Goal: Find specific page/section: Find specific page/section

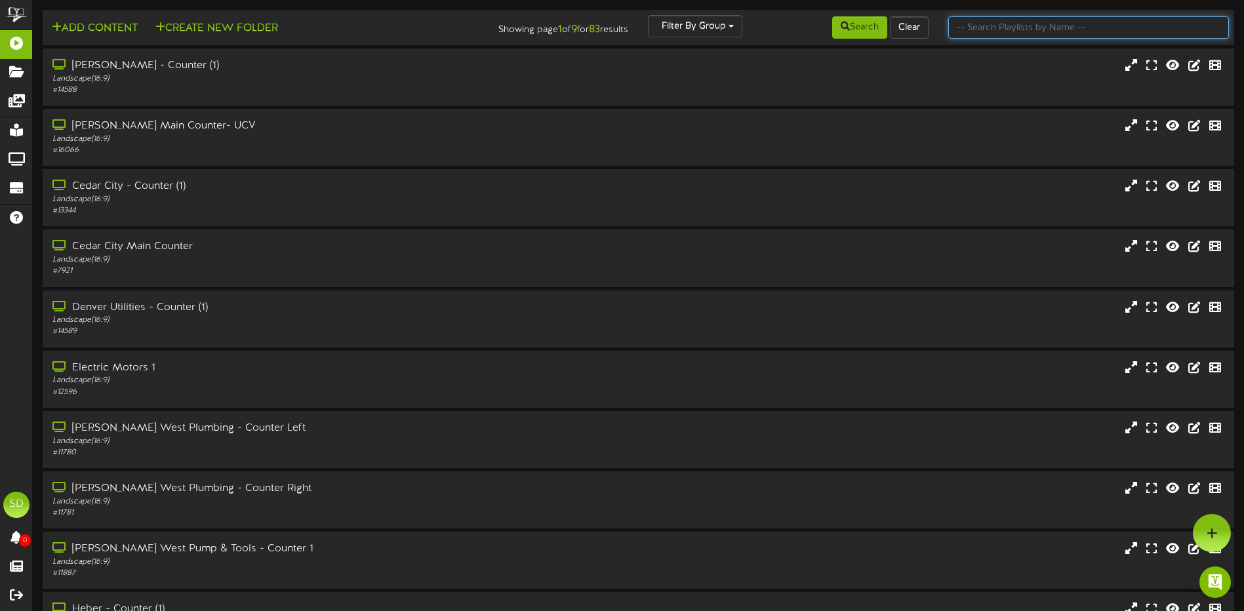
click at [982, 26] on input "text" at bounding box center [1088, 27] width 281 height 22
type input "Phoenix"
click at [869, 24] on button "Search" at bounding box center [859, 27] width 55 height 22
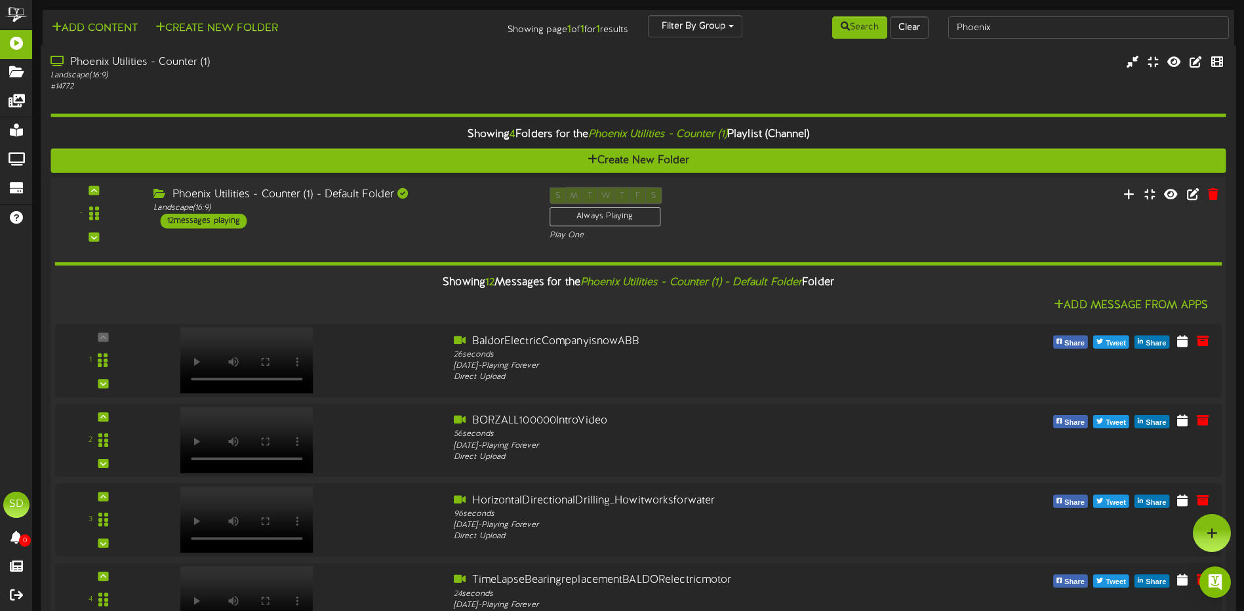
click at [420, 216] on div "Phoenix Utilities - Counter (1) - Default Folder Landscape ( 16:9 ) 12 messages…" at bounding box center [341, 207] width 395 height 41
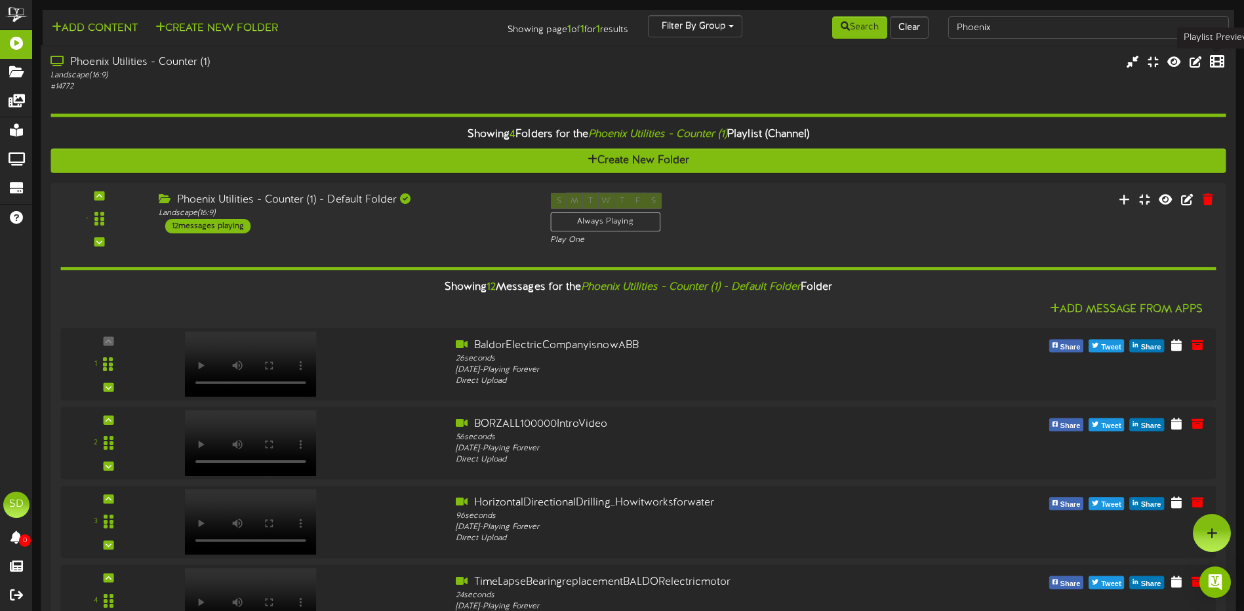
click at [1215, 64] on icon at bounding box center [1217, 61] width 14 height 14
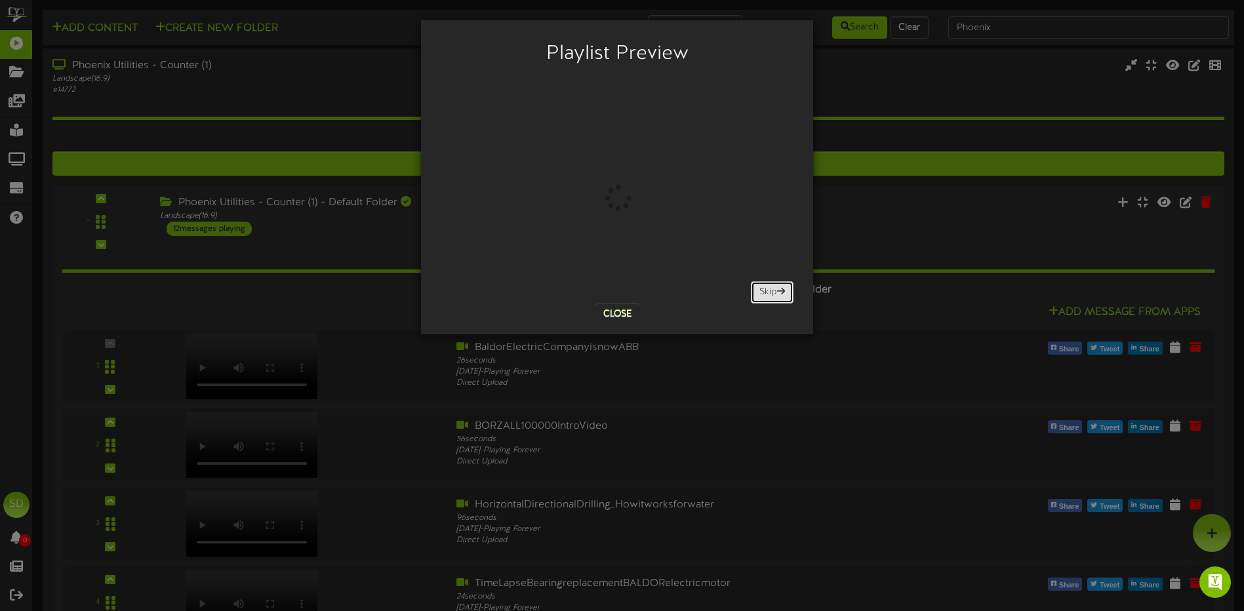
click at [767, 291] on button "Skip" at bounding box center [772, 292] width 43 height 22
click at [770, 294] on button "Skip" at bounding box center [772, 292] width 43 height 22
drag, startPoint x: 770, startPoint y: 294, endPoint x: 742, endPoint y: 308, distance: 31.4
click at [771, 294] on button "Skip" at bounding box center [772, 292] width 43 height 22
click at [623, 317] on button "Close" at bounding box center [617, 314] width 44 height 21
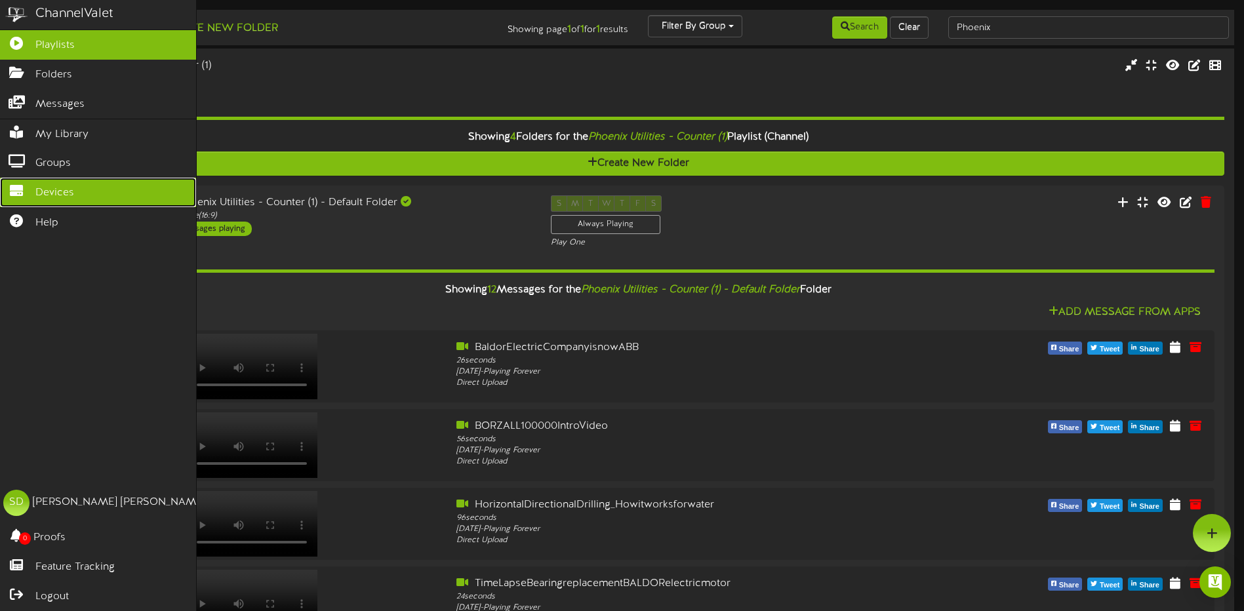
click at [43, 188] on span "Devices" at bounding box center [54, 193] width 39 height 15
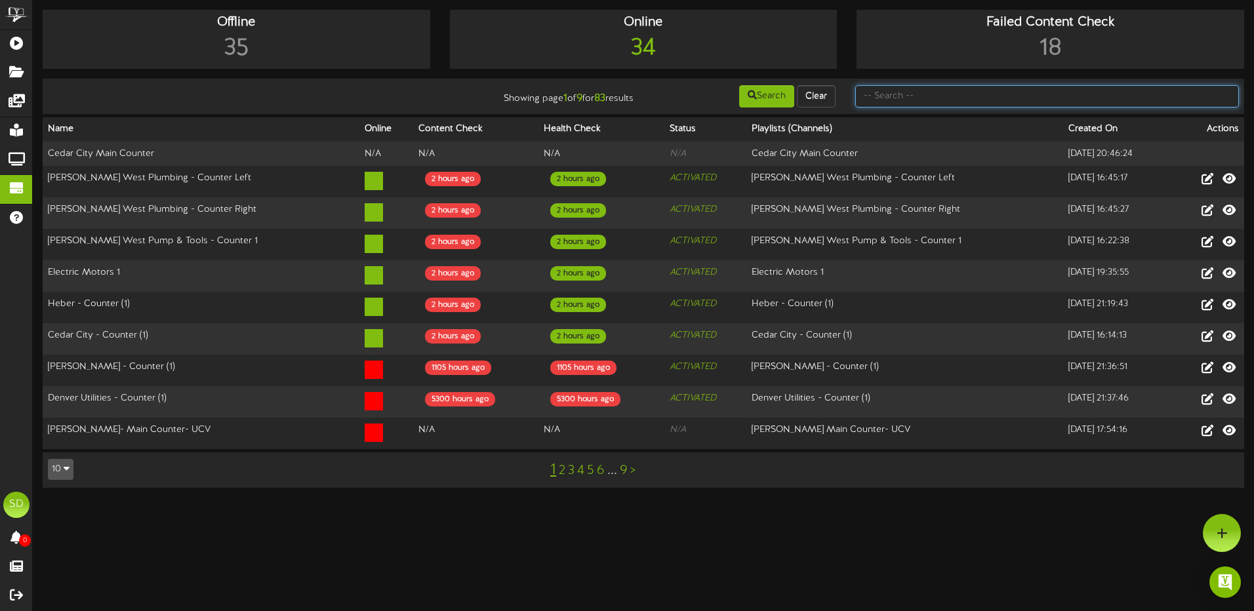
click at [890, 92] on input "text" at bounding box center [1047, 96] width 384 height 22
type input "Phoenix"
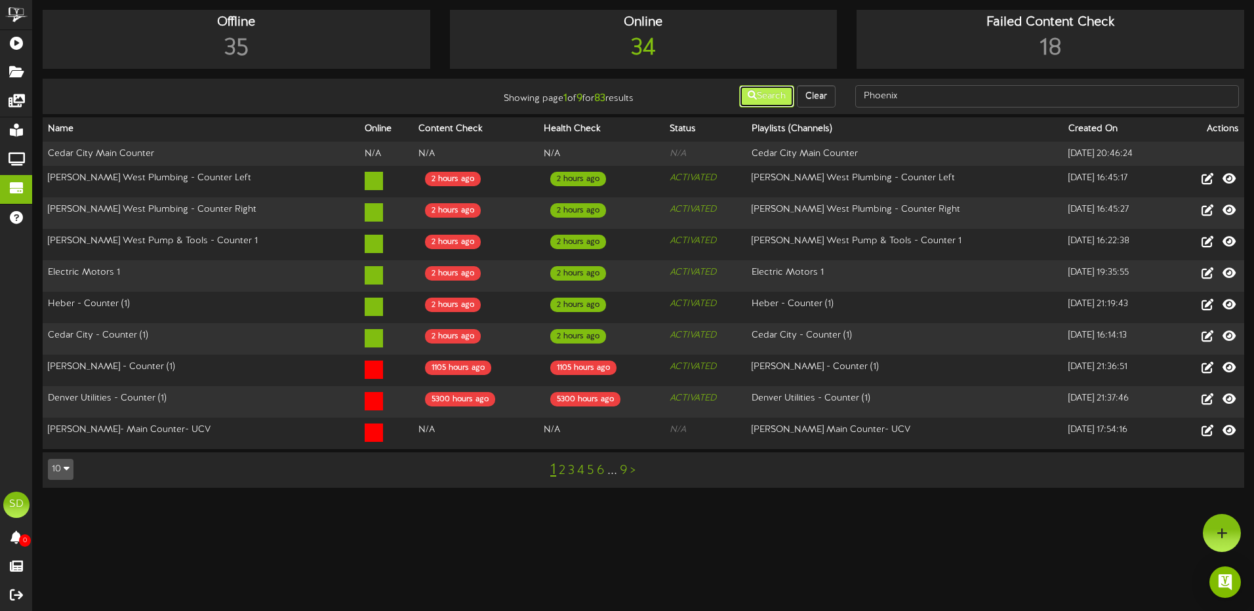
click at [767, 96] on button "Search" at bounding box center [766, 96] width 55 height 22
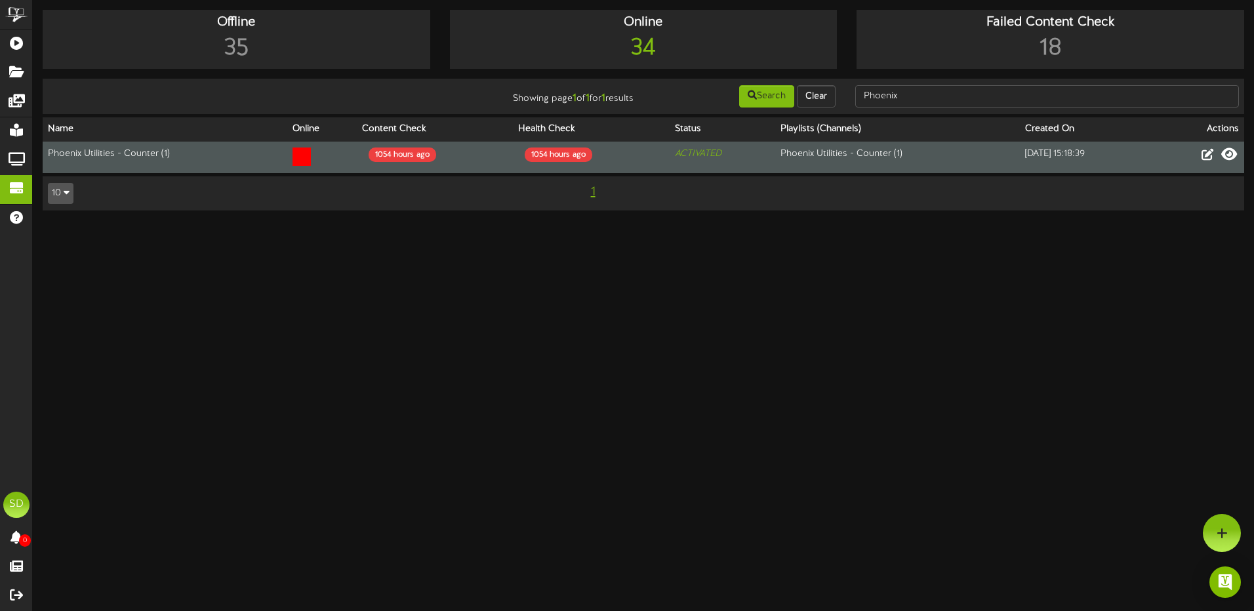
click at [1228, 155] on icon at bounding box center [1229, 154] width 16 height 14
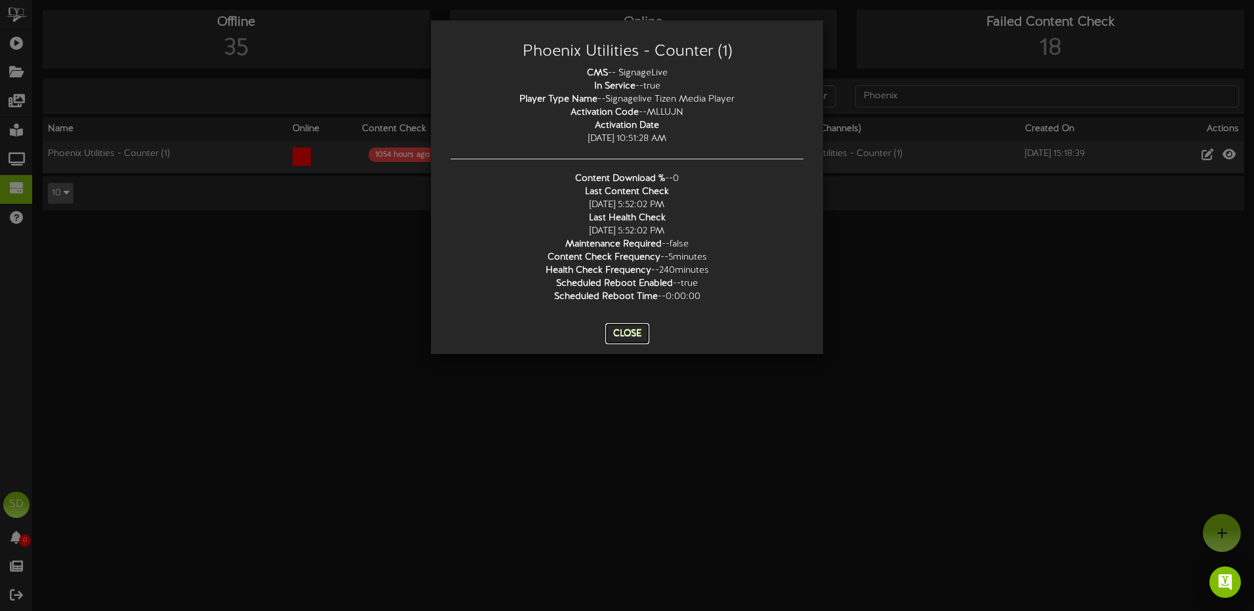
click at [633, 337] on button "Close" at bounding box center [627, 333] width 44 height 21
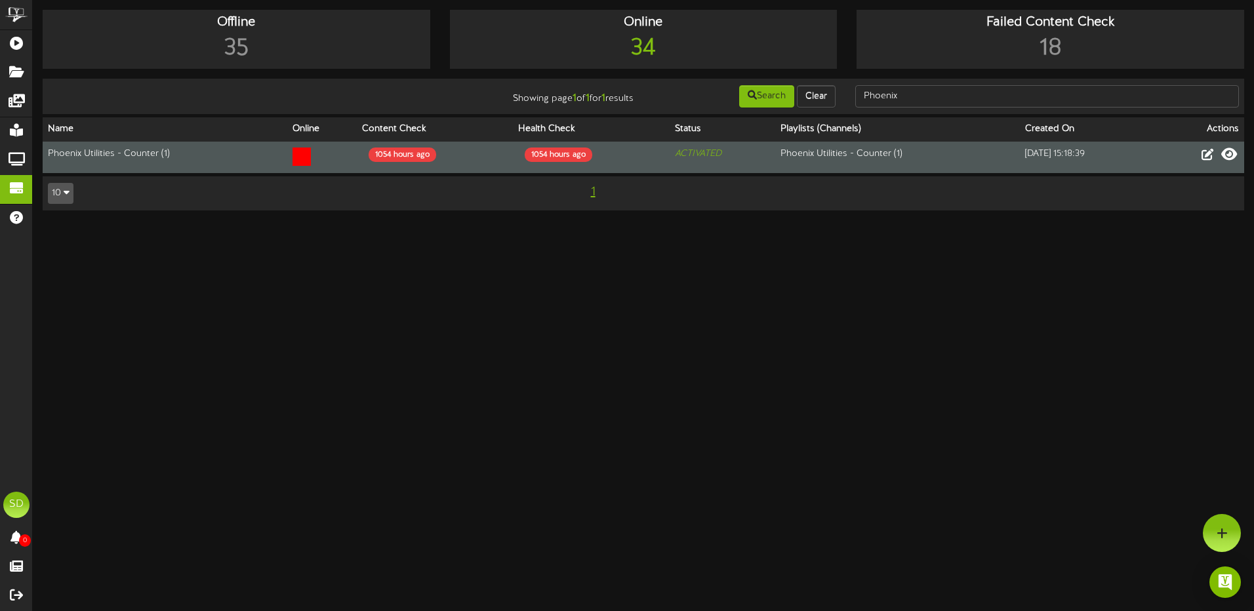
click at [1230, 155] on icon at bounding box center [1229, 154] width 16 height 14
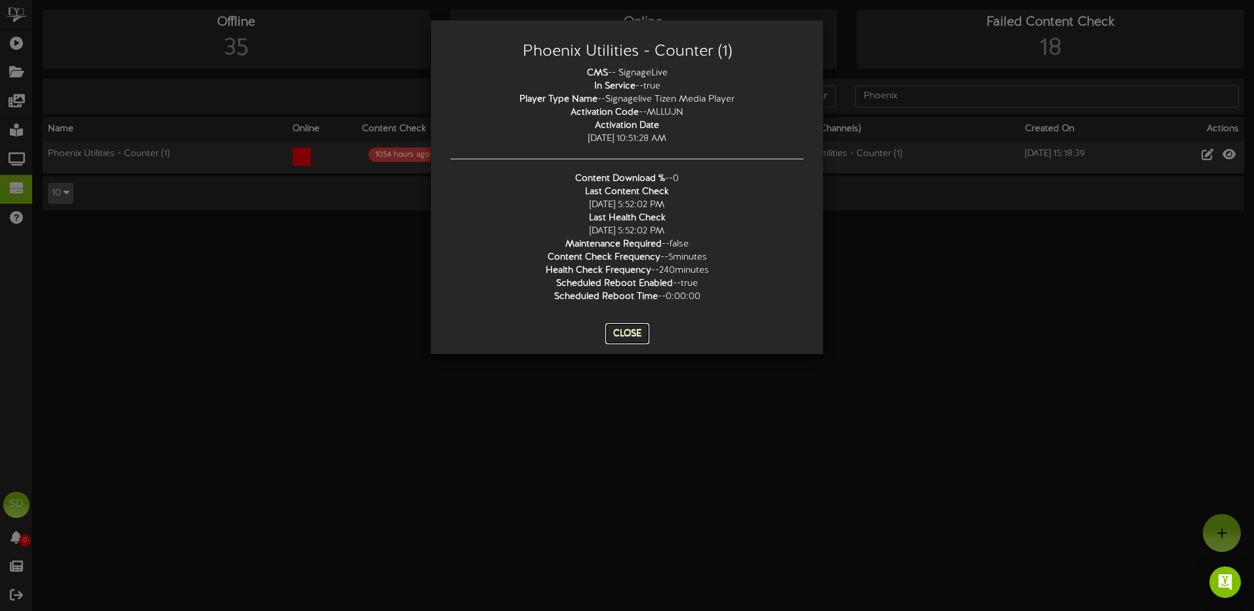
click at [635, 337] on button "Close" at bounding box center [627, 333] width 44 height 21
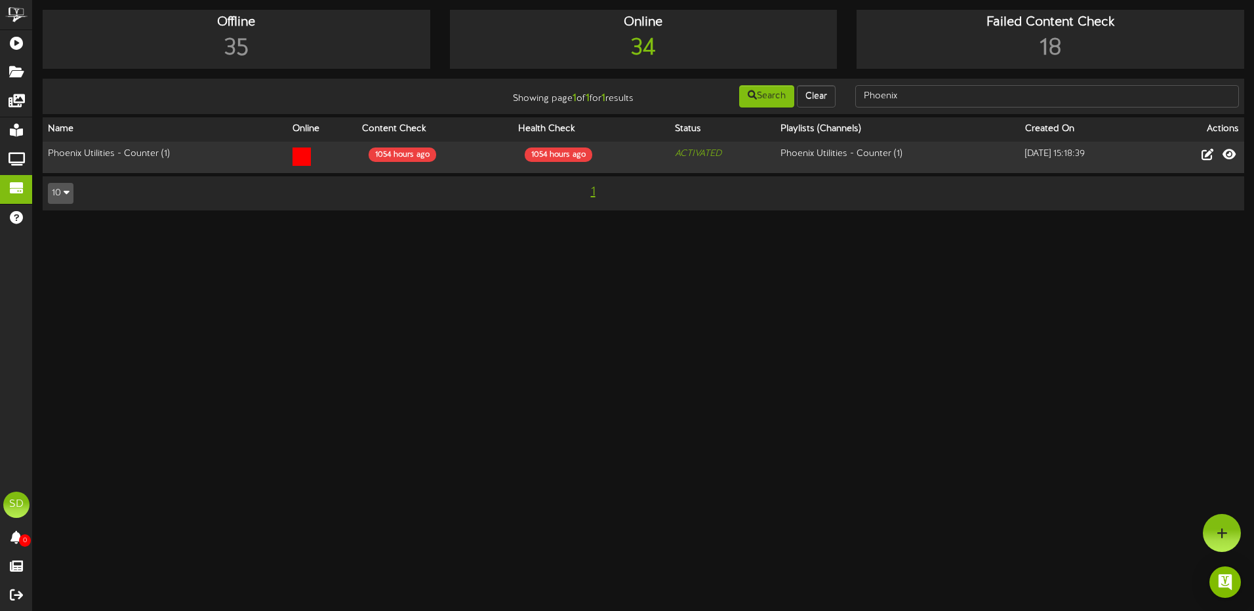
click at [63, 193] on button "10" at bounding box center [61, 193] width 26 height 21
click at [381, 224] on html "ChannelValet Playlists Folders Messages My Library Groups Devices Help SD [PERS…" at bounding box center [627, 112] width 1254 height 224
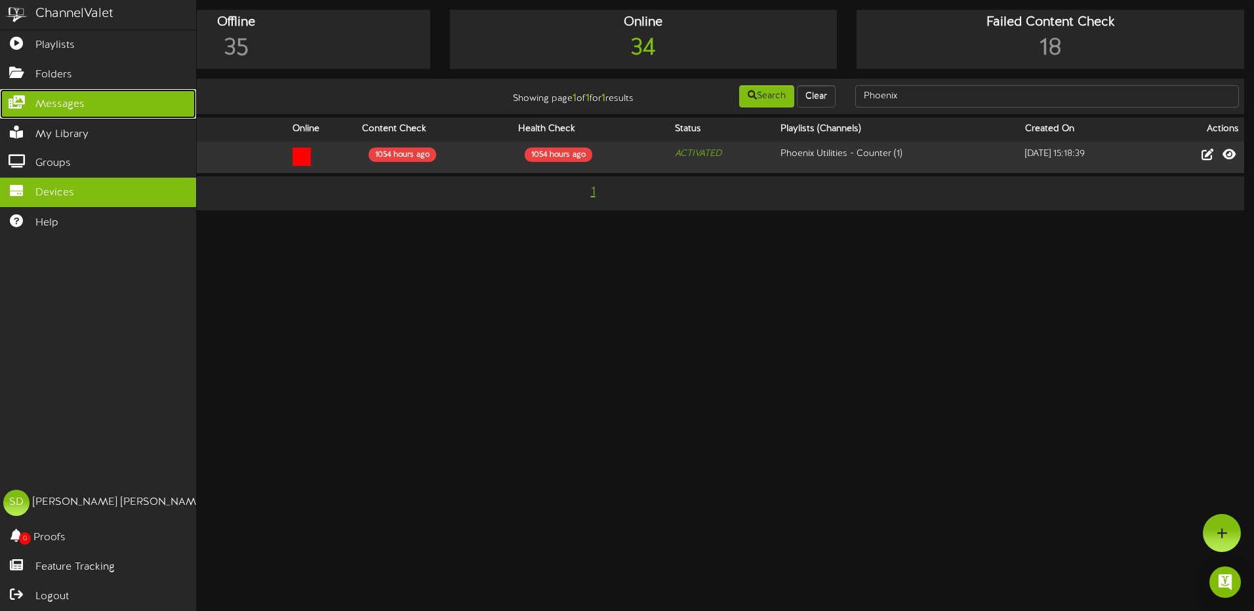
click at [56, 104] on span "Messages" at bounding box center [59, 104] width 49 height 15
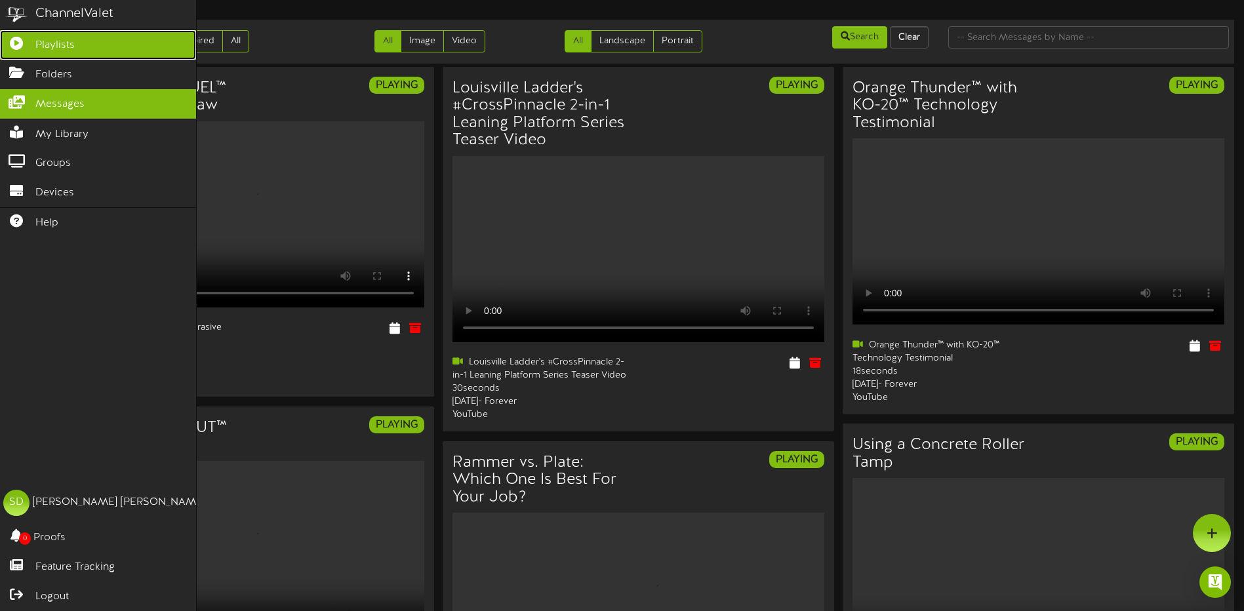
click at [63, 42] on span "Playlists" at bounding box center [54, 45] width 39 height 15
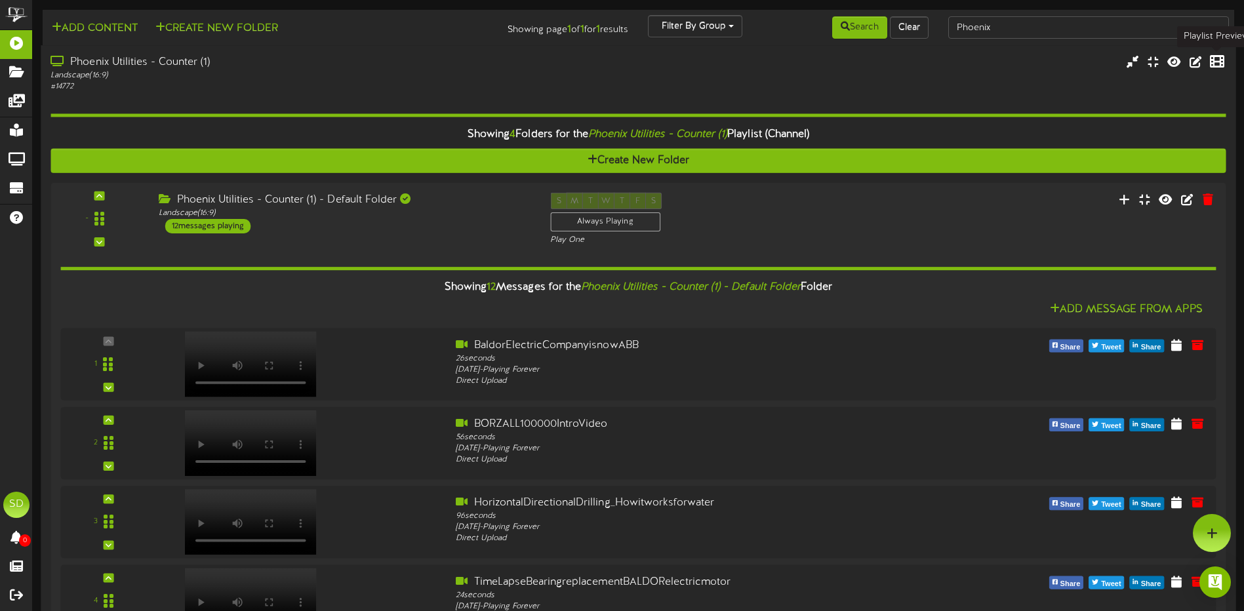
click at [1213, 64] on icon at bounding box center [1217, 61] width 14 height 14
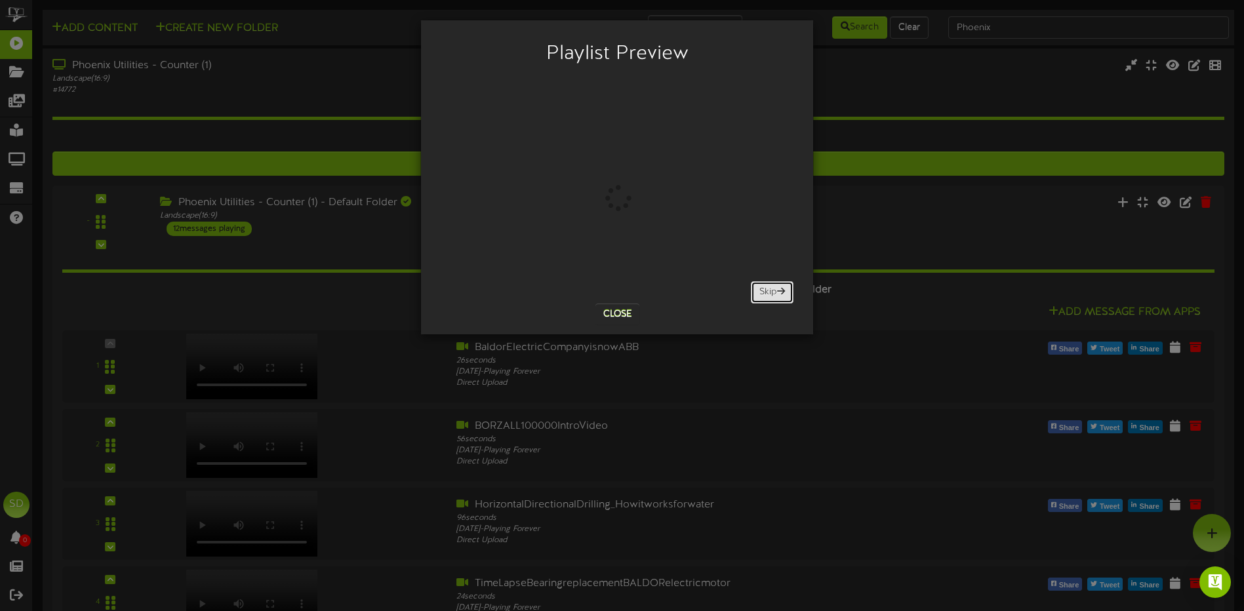
click at [765, 291] on button "Skip" at bounding box center [772, 292] width 43 height 22
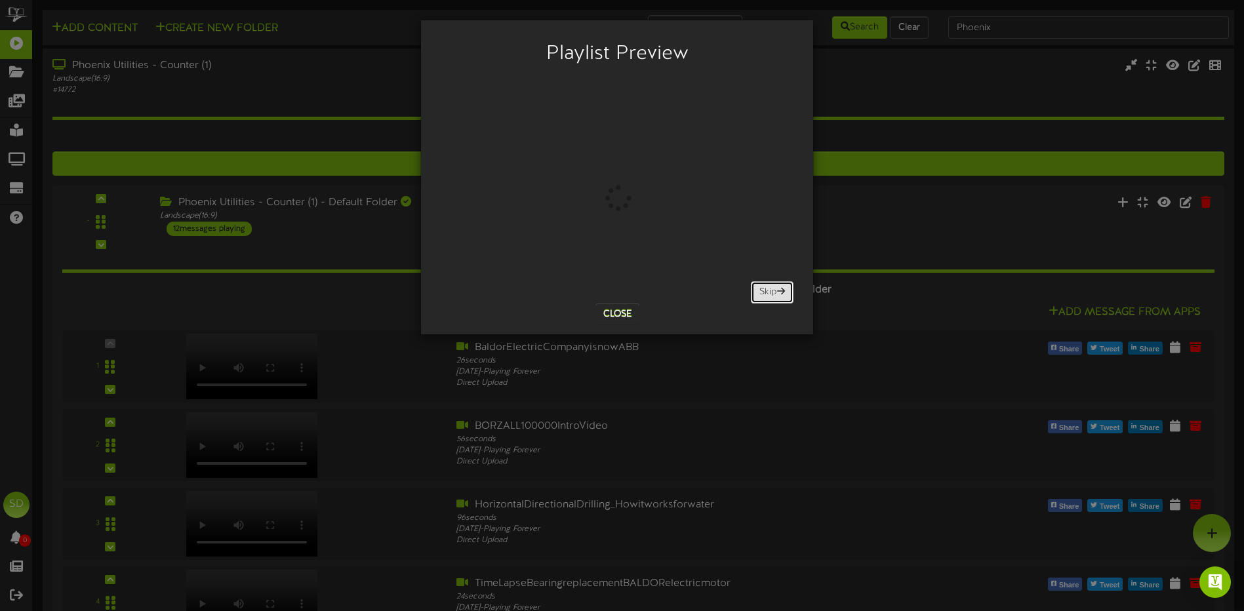
click at [765, 291] on button "Skip" at bounding box center [772, 292] width 43 height 22
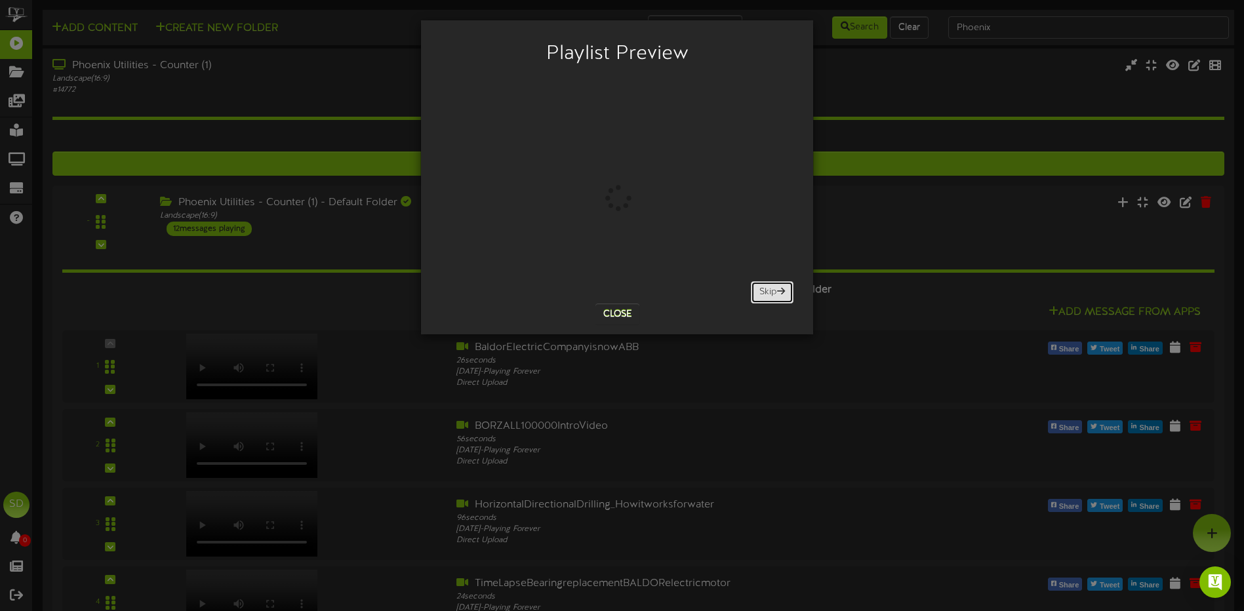
click at [765, 291] on button "Skip" at bounding box center [772, 292] width 43 height 22
click at [764, 291] on button "Skip" at bounding box center [772, 292] width 43 height 22
click at [763, 291] on button "Skip" at bounding box center [772, 292] width 43 height 22
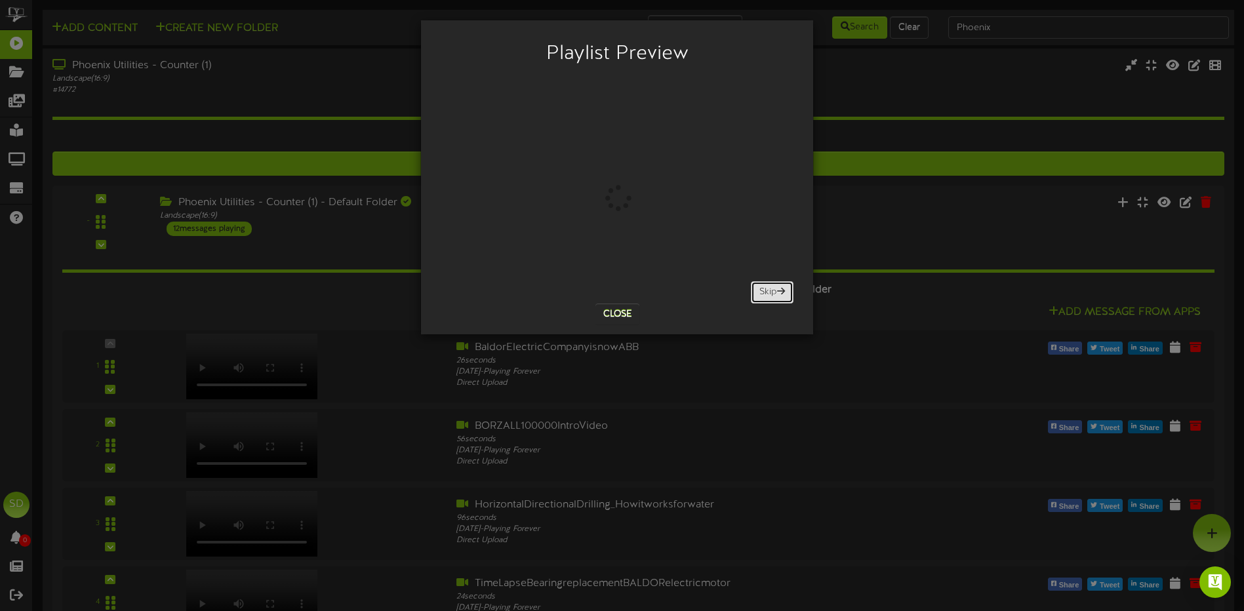
click at [763, 291] on button "Skip" at bounding box center [772, 292] width 43 height 22
click at [630, 317] on button "Close" at bounding box center [617, 314] width 44 height 21
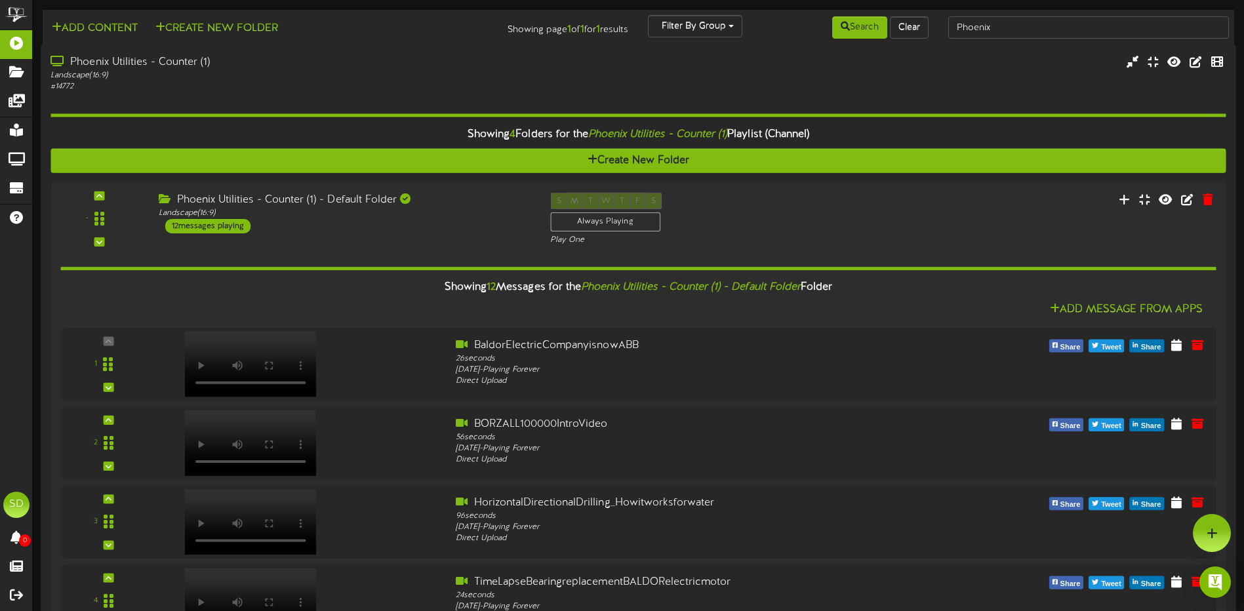
click at [331, 75] on div "Landscape ( 16:9 )" at bounding box center [289, 75] width 478 height 11
